Goal: Task Accomplishment & Management: Manage account settings

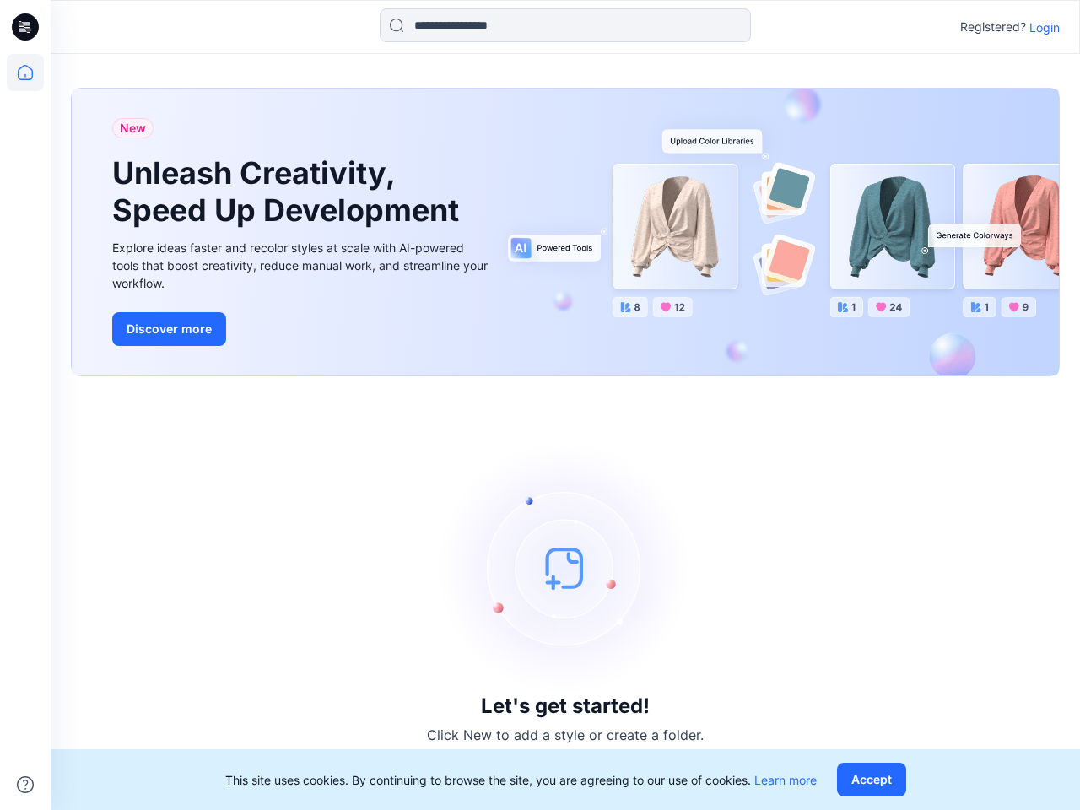
click at [540, 405] on div "Let's get started! Click New to add a style or create a folder." at bounding box center [565, 592] width 989 height 393
click at [26, 27] on icon at bounding box center [27, 27] width 7 height 1
click at [25, 73] on icon at bounding box center [25, 72] width 37 height 37
click at [25, 784] on icon at bounding box center [25, 784] width 17 height 17
click at [565, 25] on input at bounding box center [565, 25] width 371 height 34
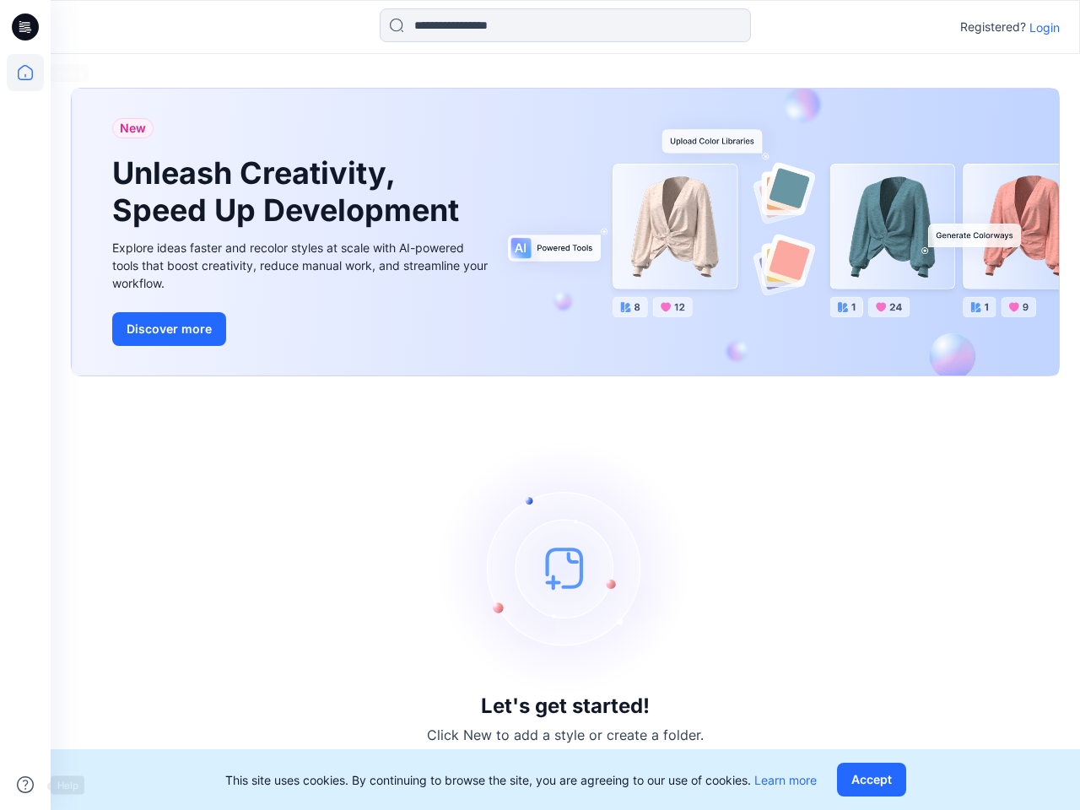
click at [1044, 27] on p "Login" at bounding box center [1044, 28] width 30 height 18
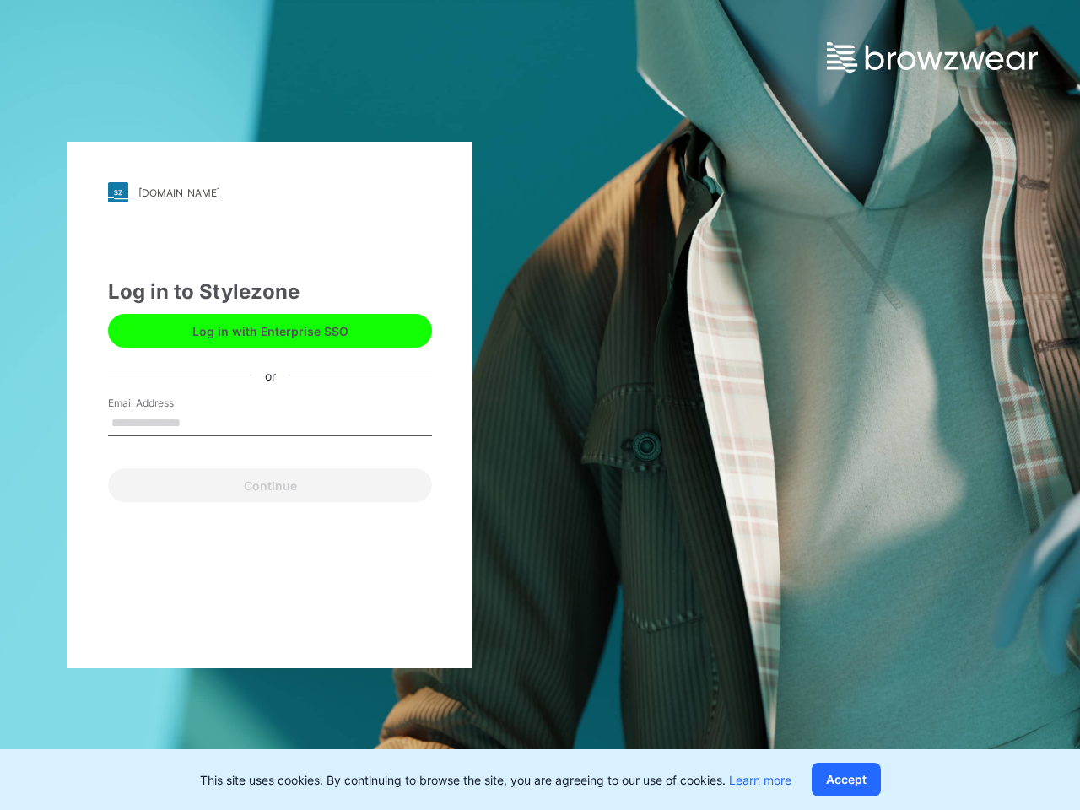
click at [875, 779] on button "Accept" at bounding box center [845, 779] width 69 height 34
